Goal: Information Seeking & Learning: Learn about a topic

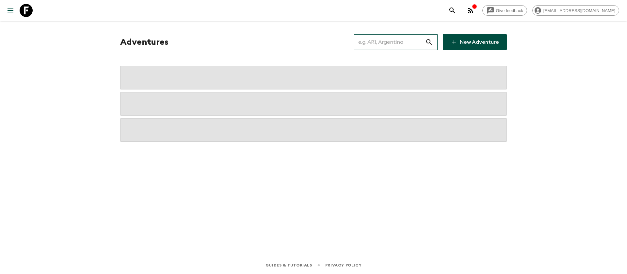
click at [374, 44] on input "text" at bounding box center [390, 42] width 72 height 18
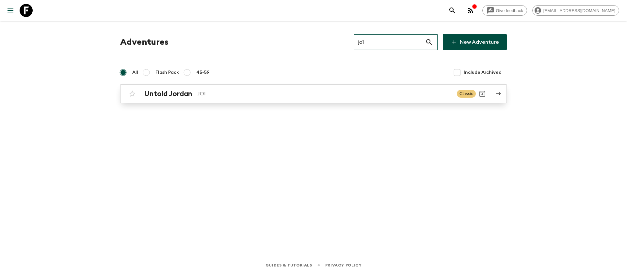
type input "jo1"
click at [199, 96] on p "JO1" at bounding box center [324, 94] width 254 height 8
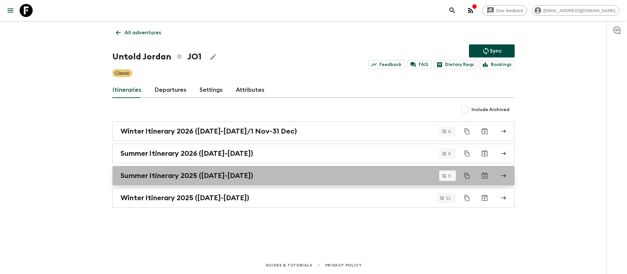
click at [241, 173] on h2 "Summer Itinerary 2025 ([DATE]-[DATE])" at bounding box center [187, 175] width 133 height 8
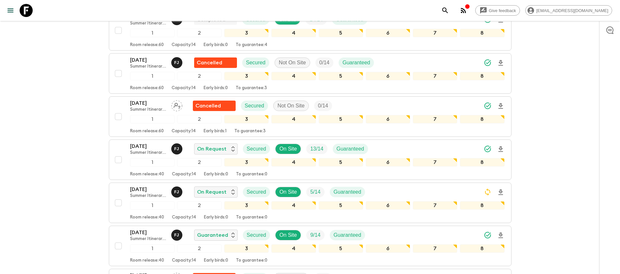
scroll to position [196, 0]
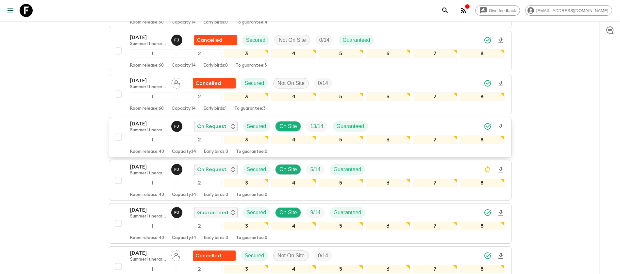
click at [143, 125] on p "[DATE]" at bounding box center [148, 124] width 36 height 8
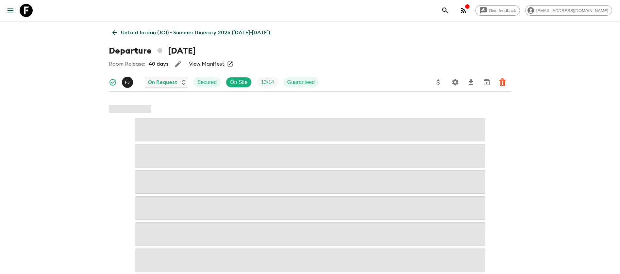
click at [218, 62] on link "View Manifest" at bounding box center [207, 64] width 36 height 7
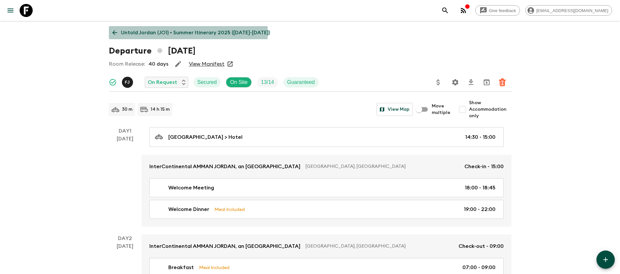
click at [112, 32] on icon at bounding box center [114, 32] width 7 height 7
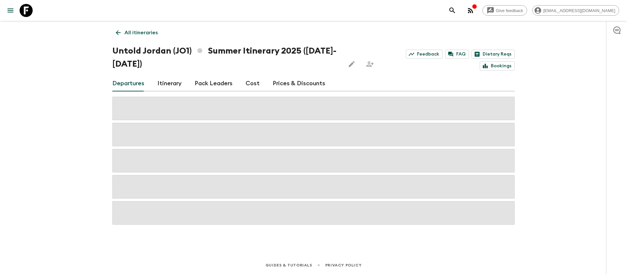
click at [247, 82] on link "Cost" at bounding box center [253, 84] width 14 height 16
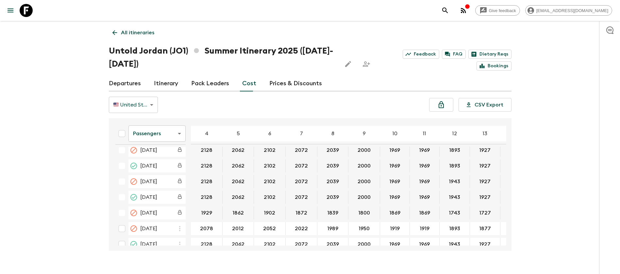
scroll to position [686, 0]
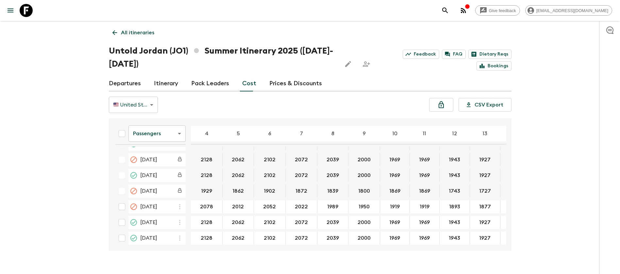
click at [175, 135] on body "Give feedback [EMAIL_ADDRESS][DOMAIN_NAME] All itineraries Untold [GEOGRAPHIC_D…" at bounding box center [310, 143] width 620 height 287
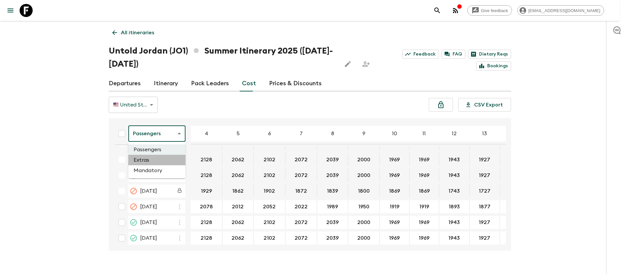
click at [158, 159] on li "Extras" at bounding box center [156, 160] width 57 height 10
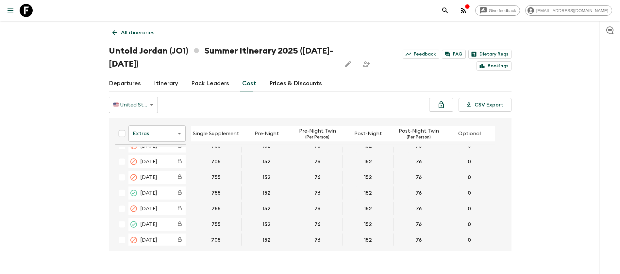
scroll to position [686, 0]
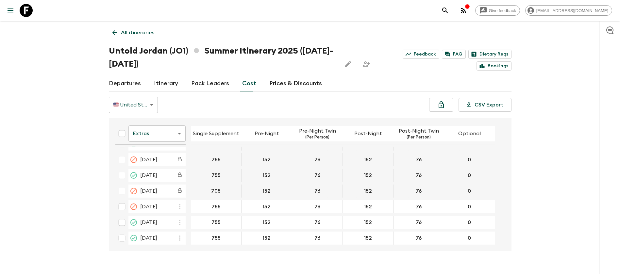
click at [23, 10] on icon at bounding box center [26, 10] width 13 height 13
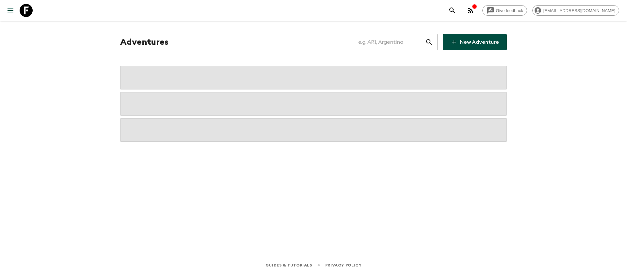
click at [413, 42] on input "text" at bounding box center [390, 42] width 72 height 18
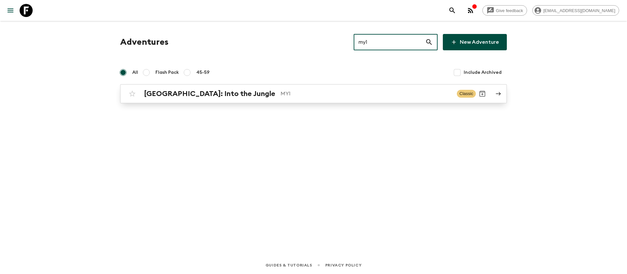
type input "my1"
click at [281, 94] on p "MY1" at bounding box center [366, 94] width 171 height 8
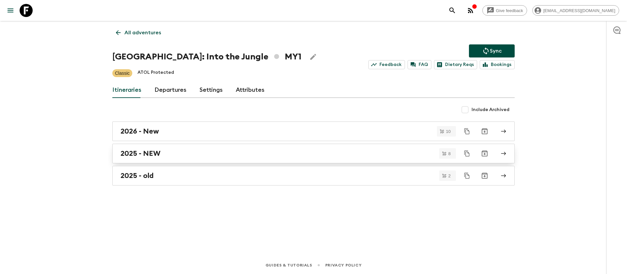
click at [153, 154] on h2 "2025 - NEW" at bounding box center [141, 153] width 40 height 8
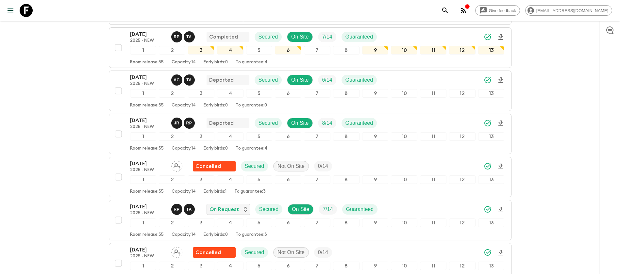
scroll to position [196, 0]
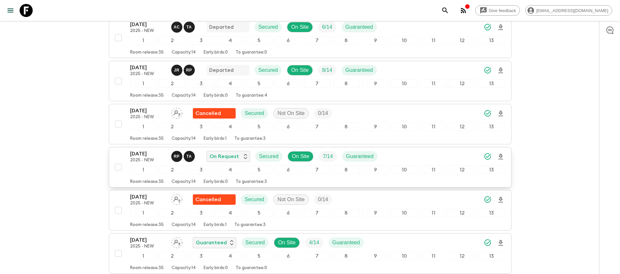
click at [140, 154] on p "[DATE]" at bounding box center [148, 154] width 36 height 8
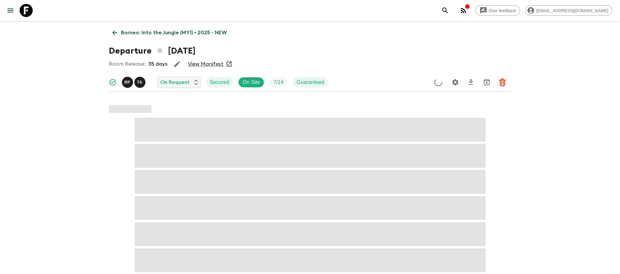
click at [203, 64] on link "View Manifest" at bounding box center [206, 64] width 36 height 7
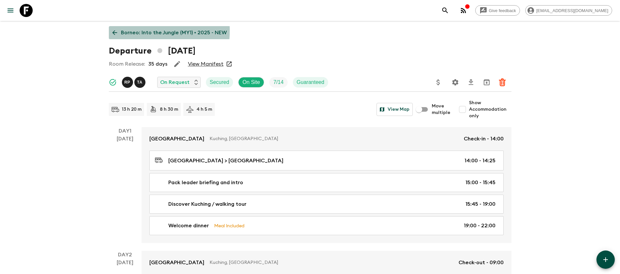
click at [115, 30] on icon at bounding box center [114, 32] width 7 height 7
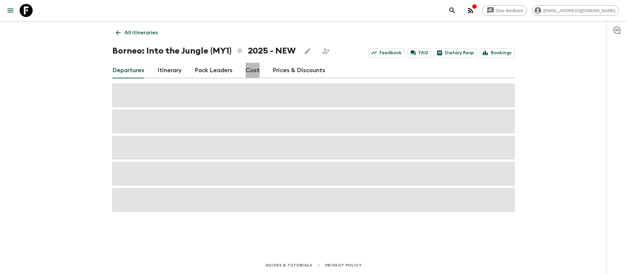
click at [246, 72] on link "Cost" at bounding box center [253, 71] width 14 height 16
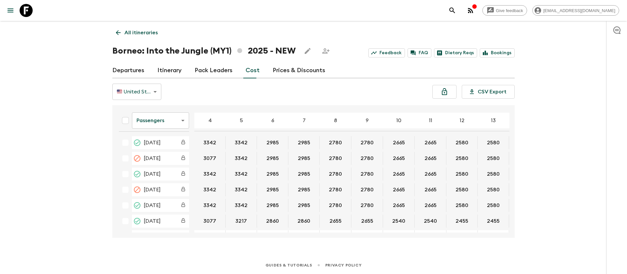
scroll to position [49, 0]
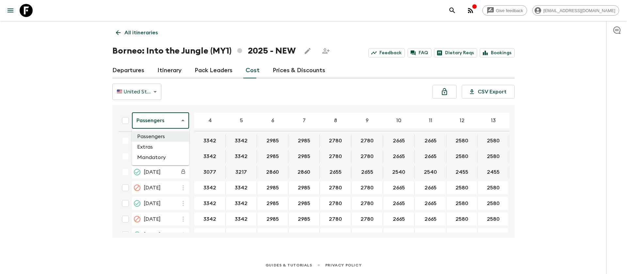
click at [170, 126] on body "Give feedback [EMAIL_ADDRESS][DOMAIN_NAME] All itineraries [GEOGRAPHIC_DATA]: I…" at bounding box center [313, 137] width 627 height 274
click at [159, 149] on li "Extras" at bounding box center [160, 147] width 57 height 10
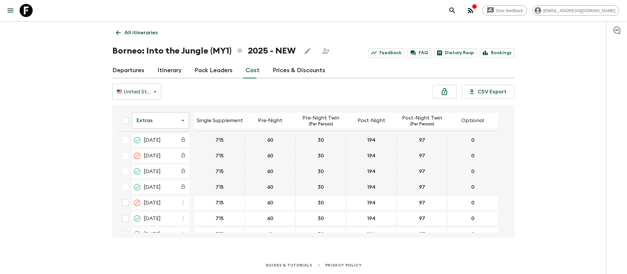
scroll to position [49, 0]
click at [144, 125] on body "Give feedback [EMAIL_ADDRESS][DOMAIN_NAME] All itineraries [GEOGRAPHIC_DATA]: I…" at bounding box center [313, 137] width 627 height 274
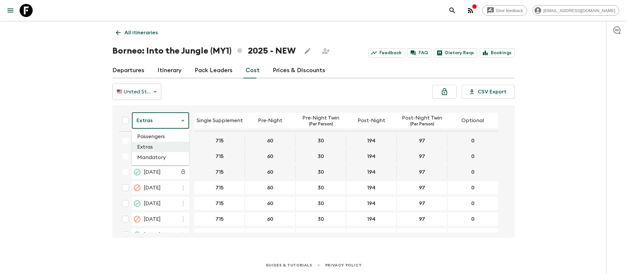
click at [159, 159] on li "Mandatory" at bounding box center [160, 157] width 57 height 10
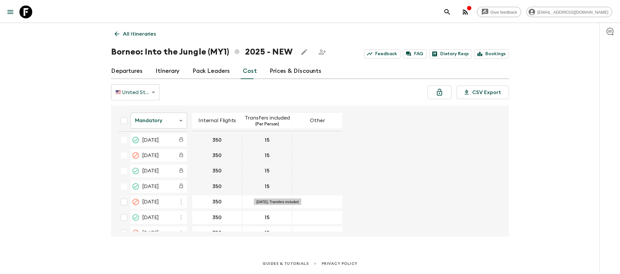
scroll to position [49, 0]
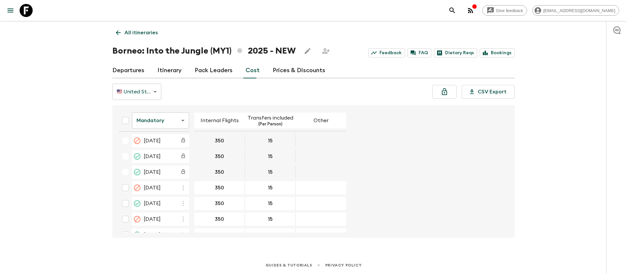
click at [26, 14] on icon at bounding box center [26, 10] width 13 height 13
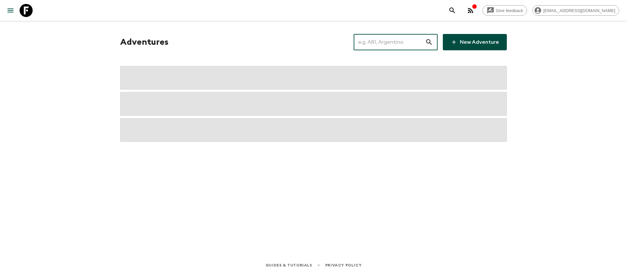
click at [375, 45] on input "text" at bounding box center [390, 42] width 72 height 18
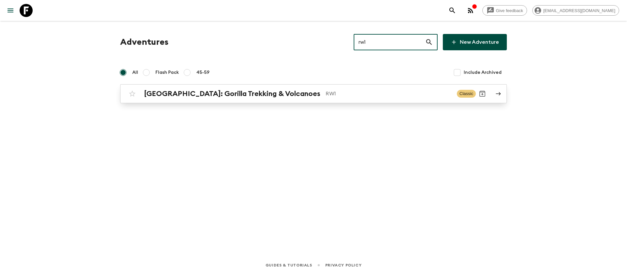
type input "rw1"
click at [326, 97] on p "RW1" at bounding box center [389, 94] width 126 height 8
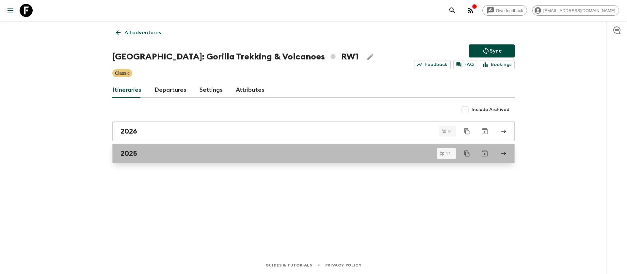
click at [144, 156] on div "2025" at bounding box center [308, 153] width 374 height 8
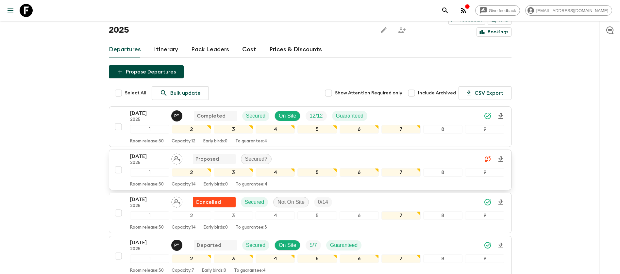
scroll to position [49, 0]
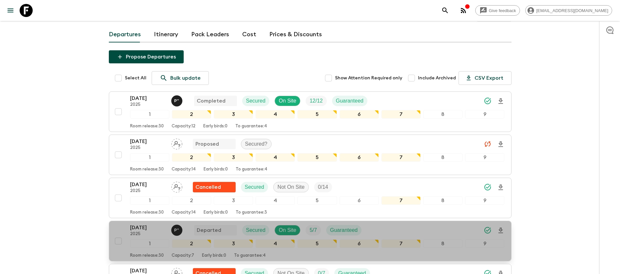
click at [148, 224] on p "[DATE]" at bounding box center [148, 228] width 36 height 8
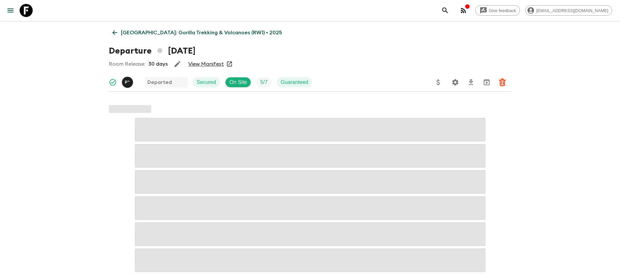
click at [209, 63] on link "View Manifest" at bounding box center [206, 64] width 36 height 7
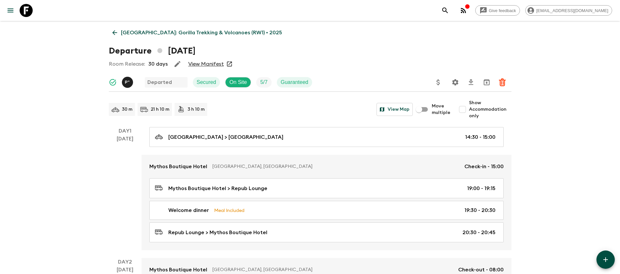
click at [117, 32] on icon at bounding box center [114, 32] width 7 height 7
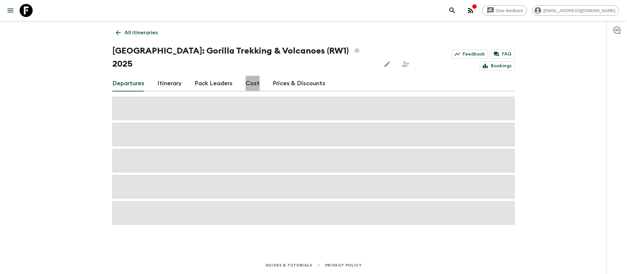
click at [256, 76] on link "Cost" at bounding box center [253, 84] width 14 height 16
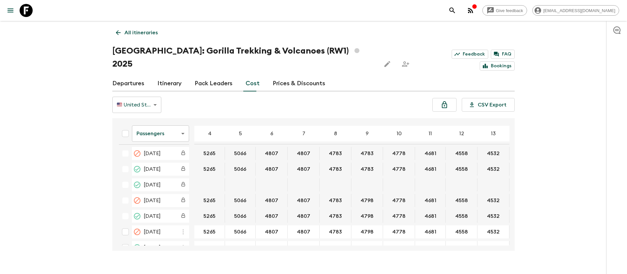
scroll to position [98, 0]
click at [176, 124] on body "Give feedback [EMAIL_ADDRESS][DOMAIN_NAME] All itineraries [GEOGRAPHIC_DATA]: G…" at bounding box center [313, 143] width 627 height 287
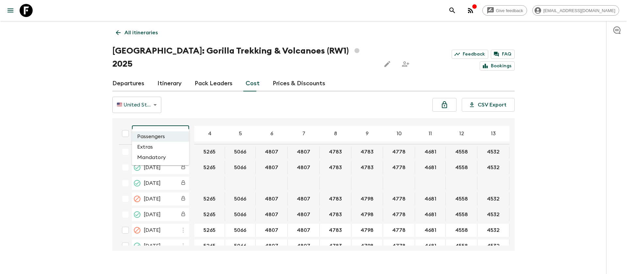
click at [160, 147] on li "Extras" at bounding box center [160, 147] width 57 height 10
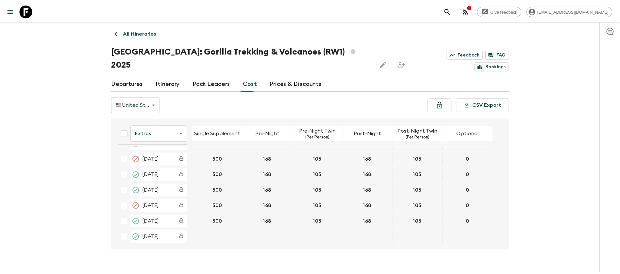
scroll to position [98, 0]
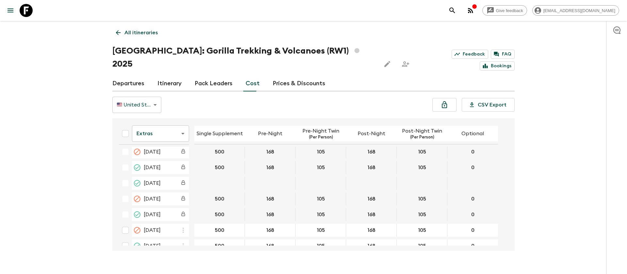
click at [33, 9] on link at bounding box center [26, 10] width 18 height 18
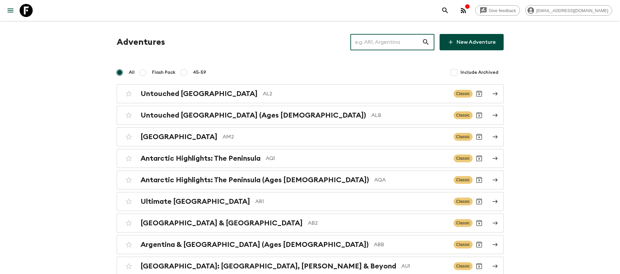
click at [377, 42] on input "text" at bounding box center [386, 42] width 72 height 18
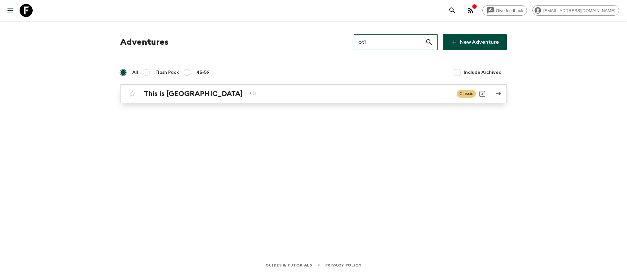
type input "pt1"
click at [218, 98] on div "This is Portugal PT1 Classic" at bounding box center [301, 93] width 350 height 13
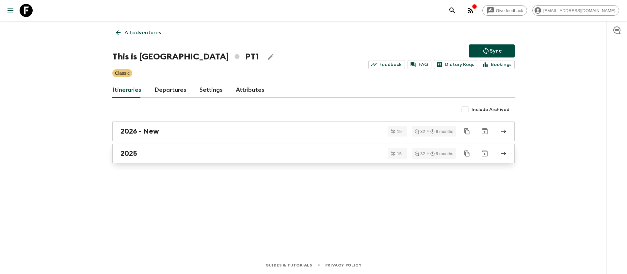
click at [129, 154] on h2 "2025" at bounding box center [129, 153] width 17 height 8
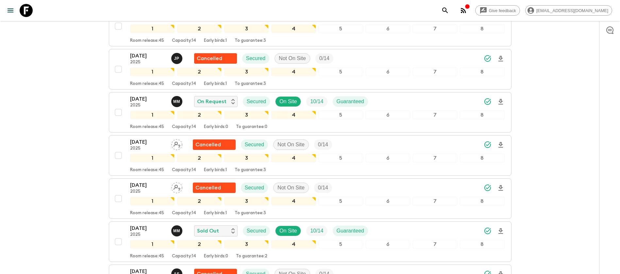
scroll to position [343, 0]
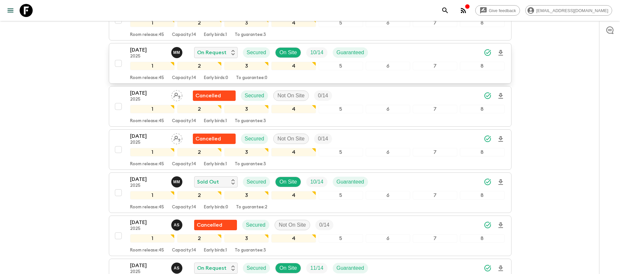
click at [156, 50] on p "[DATE]" at bounding box center [148, 50] width 36 height 8
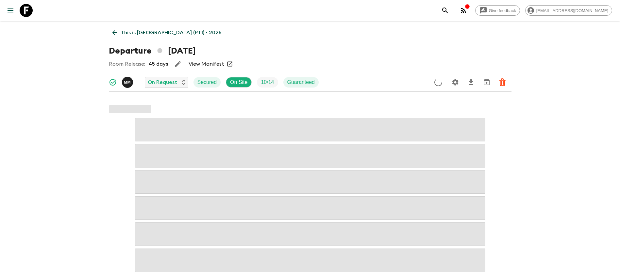
click at [202, 64] on link "View Manifest" at bounding box center [206, 64] width 36 height 7
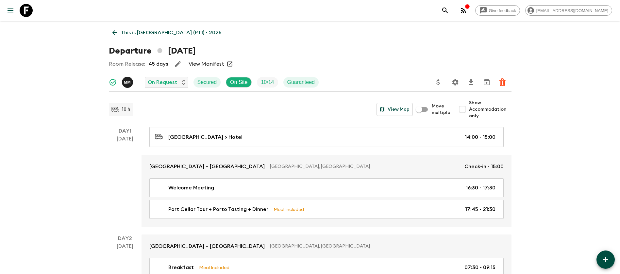
click at [117, 32] on icon at bounding box center [114, 32] width 7 height 7
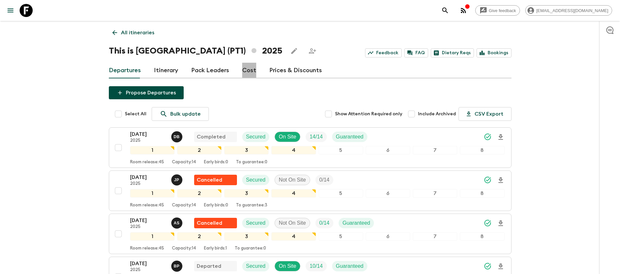
click at [248, 68] on link "Cost" at bounding box center [249, 71] width 14 height 16
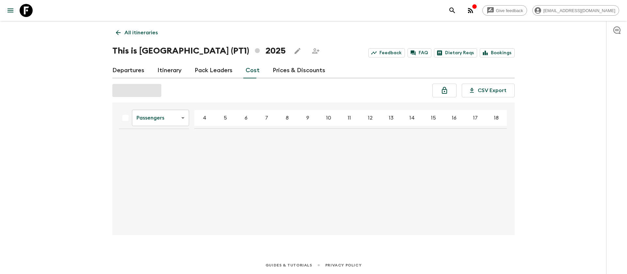
click at [163, 125] on body "Give feedback [EMAIL_ADDRESS][DOMAIN_NAME] All itineraries This is [GEOGRAPHIC_…" at bounding box center [313, 137] width 627 height 274
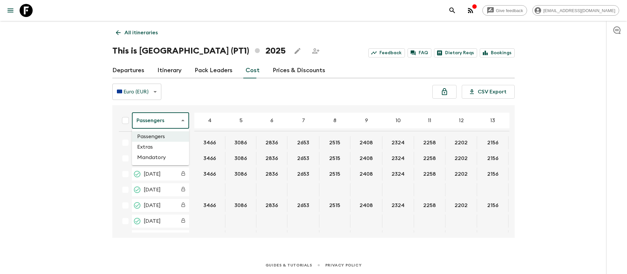
click at [162, 123] on div at bounding box center [313, 137] width 627 height 274
click at [159, 122] on body "Give feedback [EMAIL_ADDRESS][DOMAIN_NAME] All itineraries This is [GEOGRAPHIC_…" at bounding box center [313, 137] width 627 height 274
click at [161, 151] on li "Extras" at bounding box center [160, 147] width 57 height 10
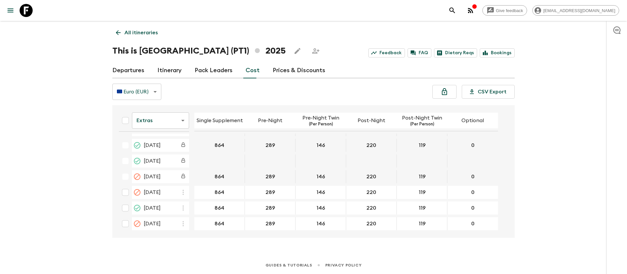
scroll to position [539, 0]
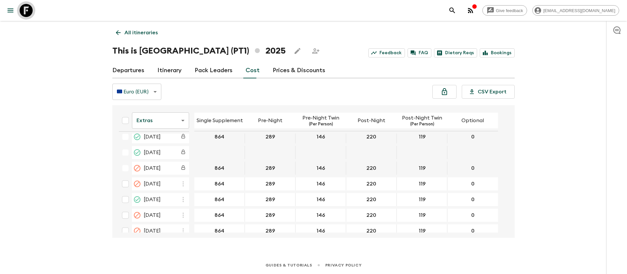
click at [27, 16] on icon at bounding box center [26, 10] width 13 height 13
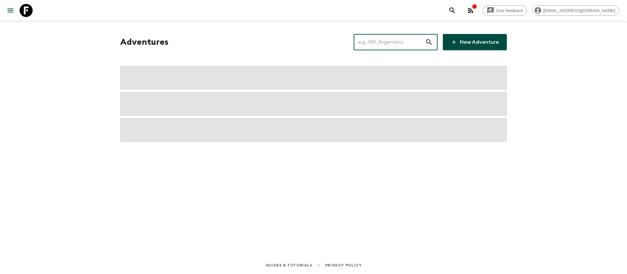
click at [402, 43] on input "text" at bounding box center [390, 42] width 72 height 18
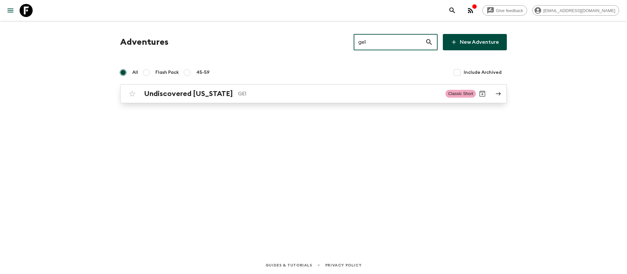
type input "ge1"
click at [232, 99] on div "Undiscovered [US_STATE] GE1 Classic Short" at bounding box center [301, 93] width 350 height 13
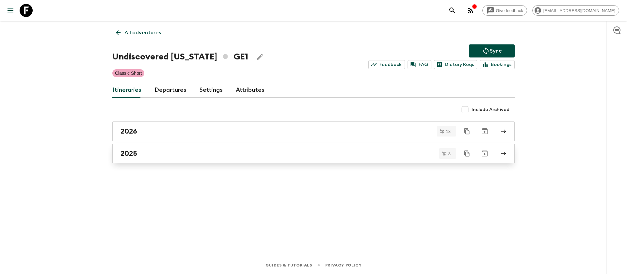
click at [145, 148] on link "2025" at bounding box center [313, 154] width 402 height 20
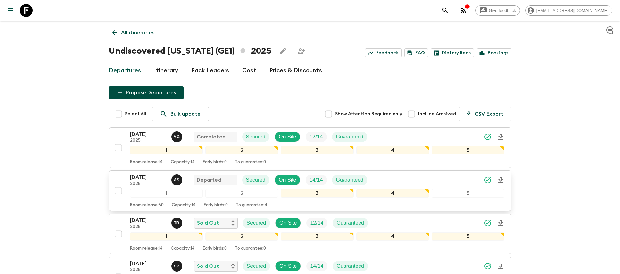
click at [140, 180] on p "[DATE]" at bounding box center [148, 177] width 36 height 8
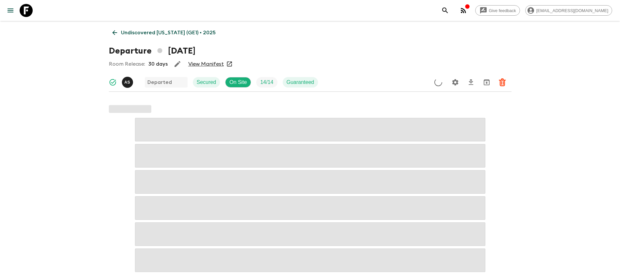
click at [206, 63] on link "View Manifest" at bounding box center [206, 64] width 36 height 7
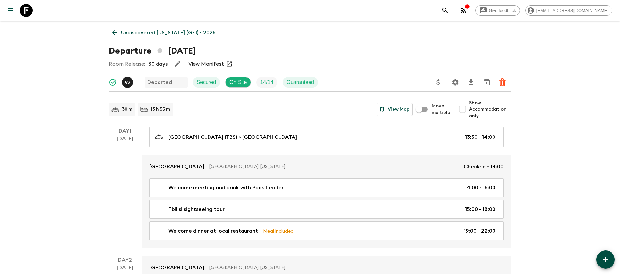
click at [115, 32] on icon at bounding box center [114, 32] width 7 height 7
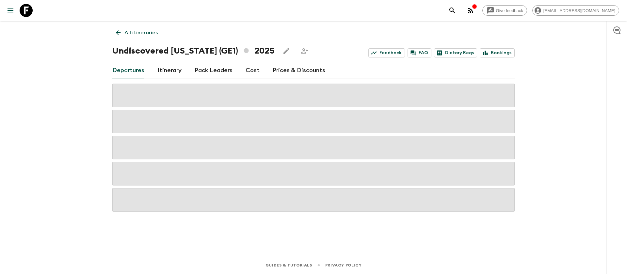
click at [251, 72] on link "Cost" at bounding box center [253, 71] width 14 height 16
